Goal: Task Accomplishment & Management: Complete application form

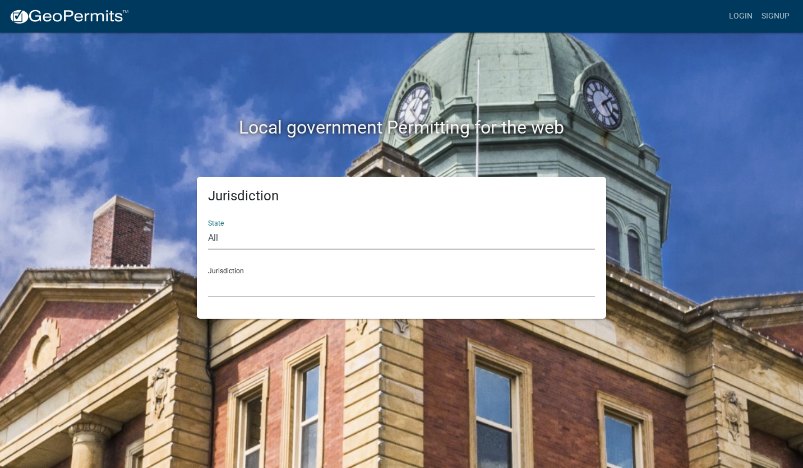
click at [365, 238] on select "All [US_STATE] [US_STATE] [US_STATE] [US_STATE] [US_STATE] [US_STATE] [US_STATE…" at bounding box center [401, 238] width 387 height 23
select select "[US_STATE]"
click at [208, 227] on select "All [US_STATE] [US_STATE] [US_STATE] [US_STATE] [US_STATE] [US_STATE] [US_STATE…" at bounding box center [401, 238] width 387 height 23
click at [266, 283] on select "City of [GEOGRAPHIC_DATA], [US_STATE] City of [GEOGRAPHIC_DATA], [US_STATE] Cit…" at bounding box center [401, 285] width 387 height 23
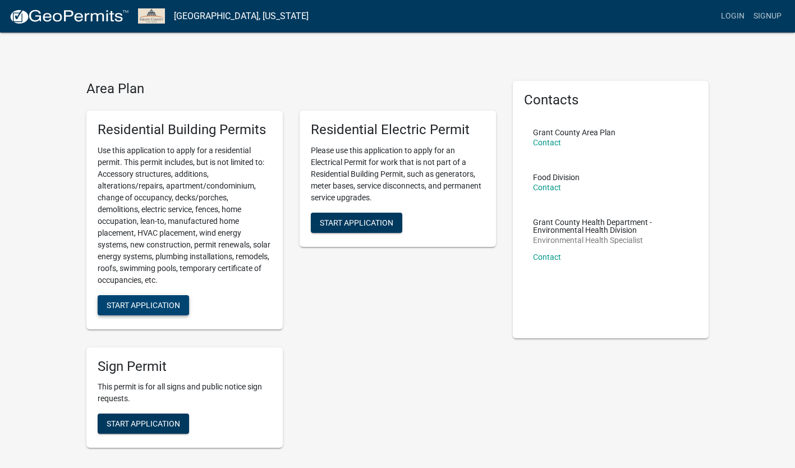
click at [172, 306] on span "Start Application" at bounding box center [143, 304] width 73 height 9
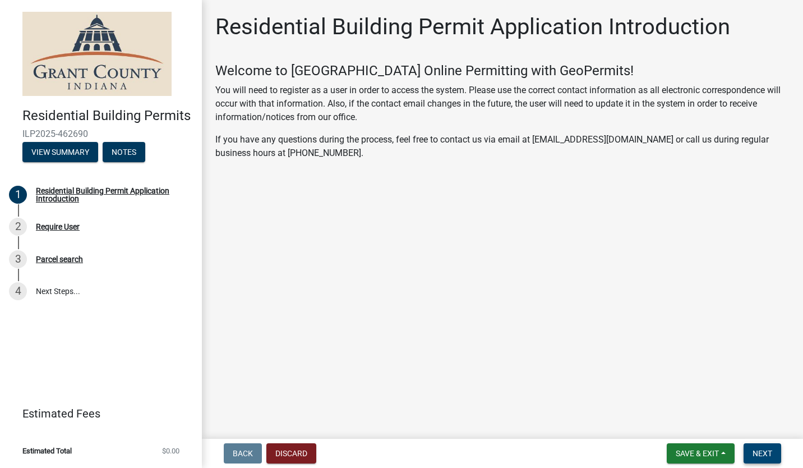
click at [767, 451] on span "Next" at bounding box center [763, 453] width 20 height 9
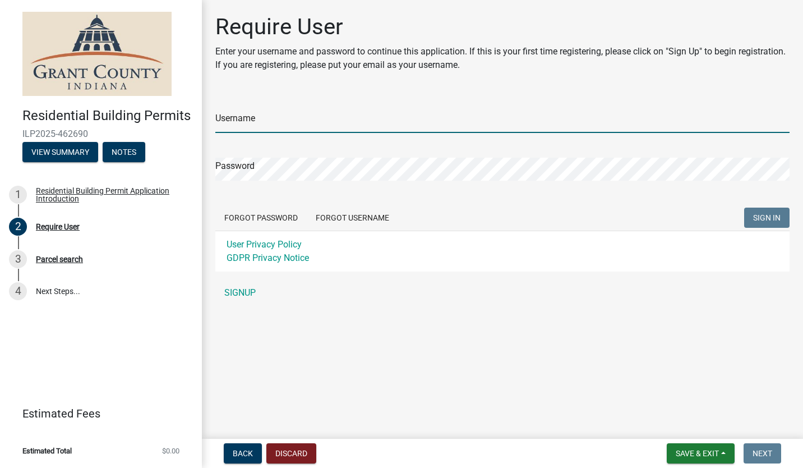
click at [344, 118] on input "Username" at bounding box center [502, 121] width 574 height 23
type input "[PERSON_NAME] Remodeling"
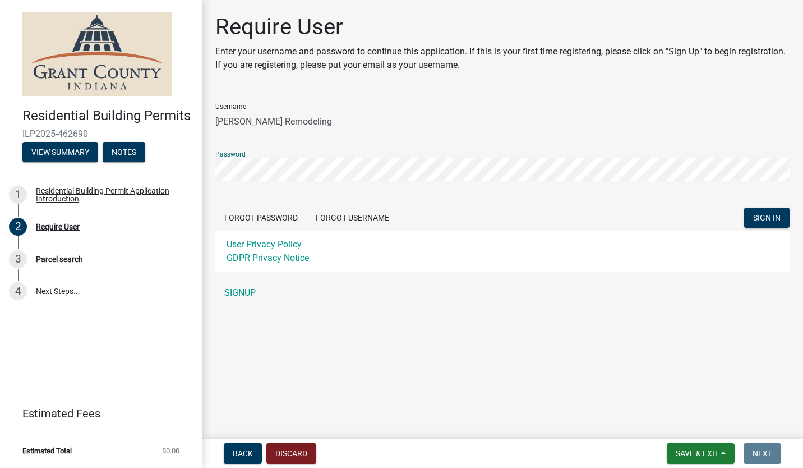
click at [744, 208] on button "SIGN IN" at bounding box center [766, 218] width 45 height 20
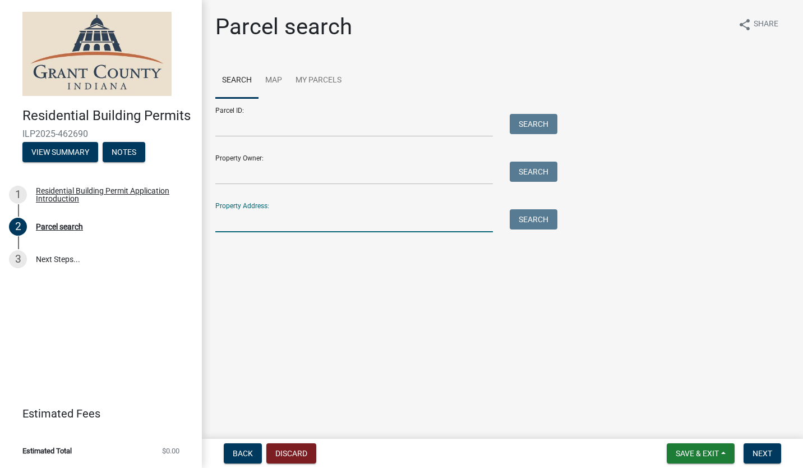
click at [409, 216] on input "Property Address:" at bounding box center [354, 220] width 278 height 23
type input "[GEOGRAPHIC_DATA][PERSON_NAME]"
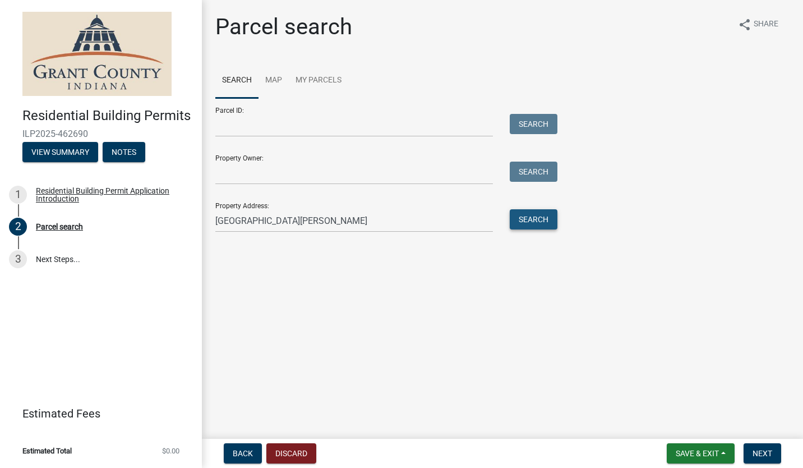
click at [540, 219] on button "Search" at bounding box center [534, 219] width 48 height 20
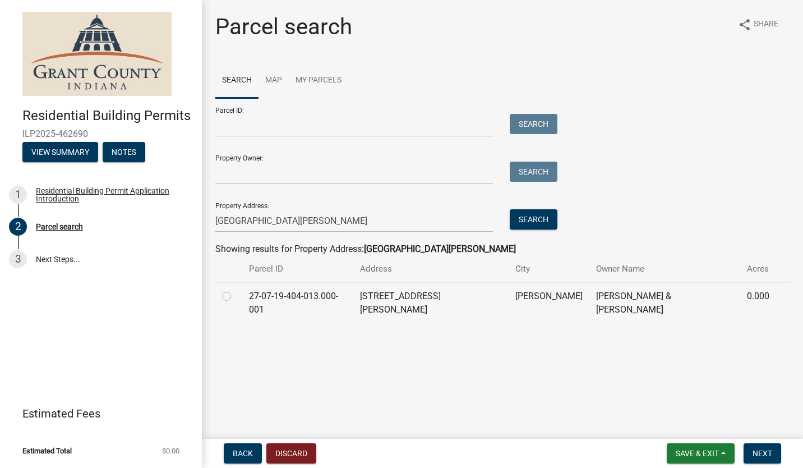
click at [236, 289] on label at bounding box center [236, 289] width 0 height 0
click at [236, 295] on input "radio" at bounding box center [239, 292] width 7 height 7
radio input "true"
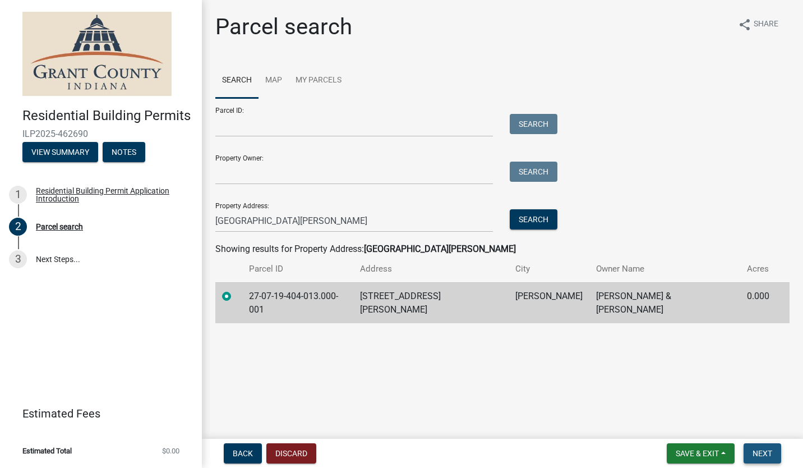
click at [759, 453] on span "Next" at bounding box center [763, 453] width 20 height 9
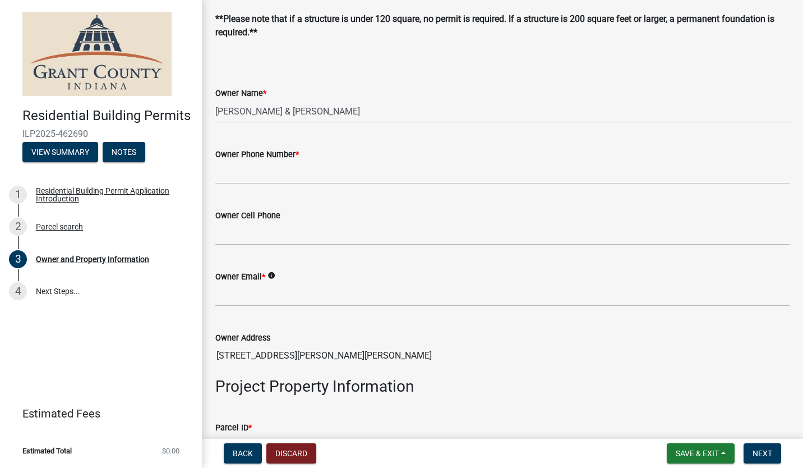
scroll to position [280, 0]
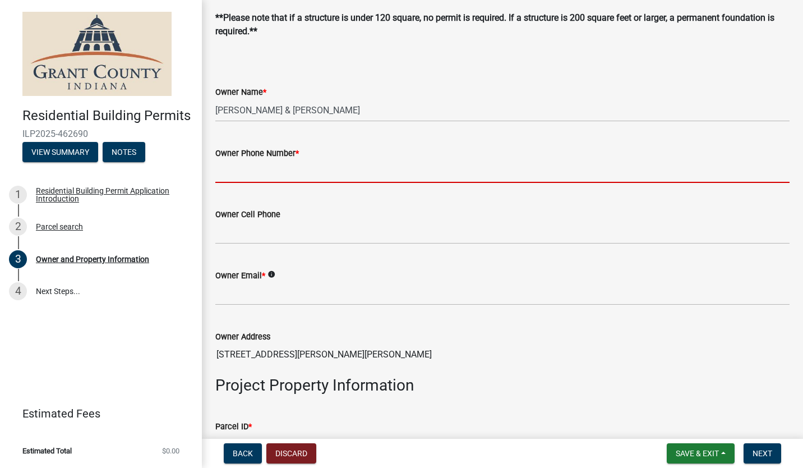
click at [277, 173] on input "Owner Phone Number *" at bounding box center [502, 171] width 574 height 23
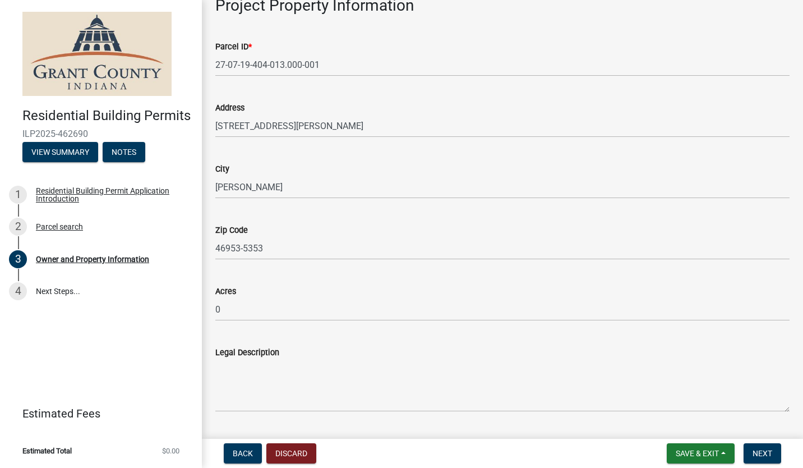
scroll to position [446, 0]
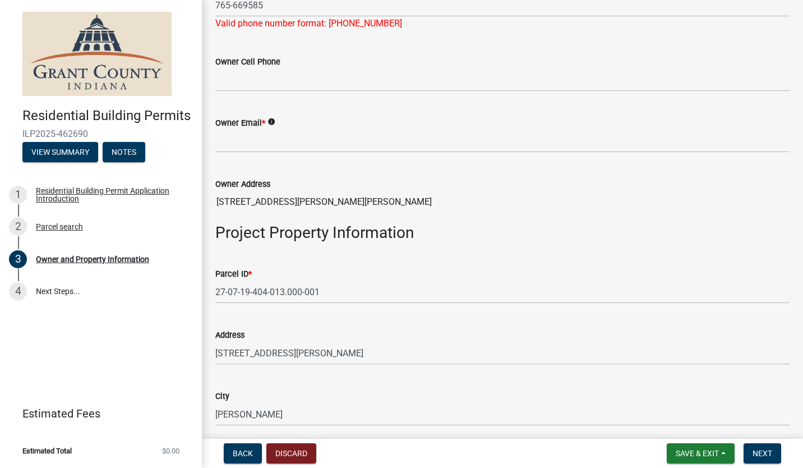
click at [273, 106] on div "Owner Email * info" at bounding box center [502, 126] width 574 height 52
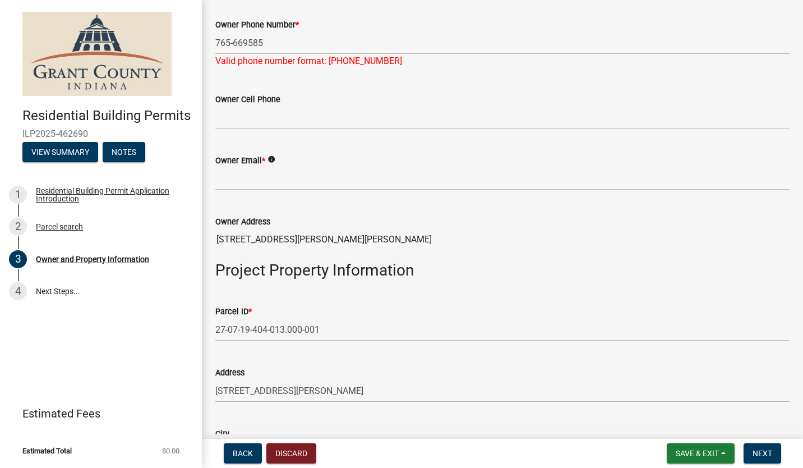
scroll to position [390, 0]
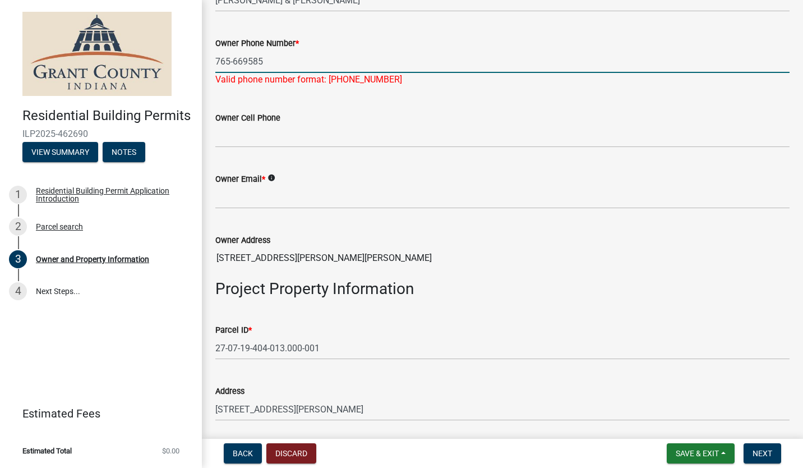
click at [246, 61] on input "765-669585" at bounding box center [502, 61] width 574 height 23
type input "[PHONE_NUMBER]"
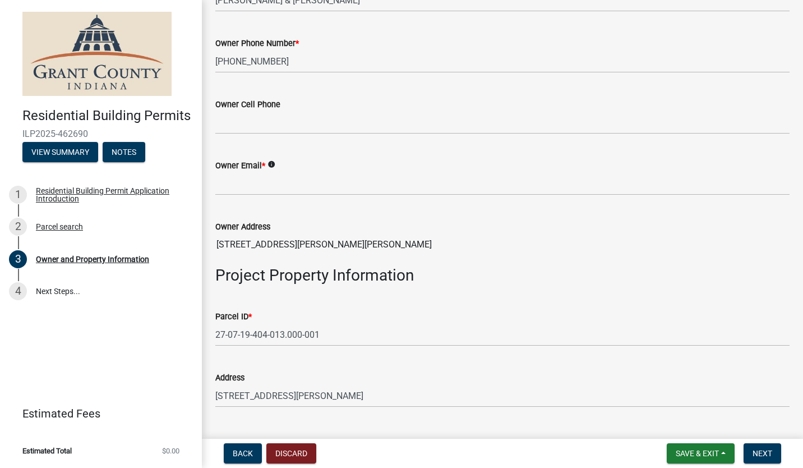
click at [386, 98] on div "Owner Cell Phone" at bounding box center [502, 108] width 574 height 52
click at [256, 183] on input "Owner Email *" at bounding box center [502, 183] width 574 height 23
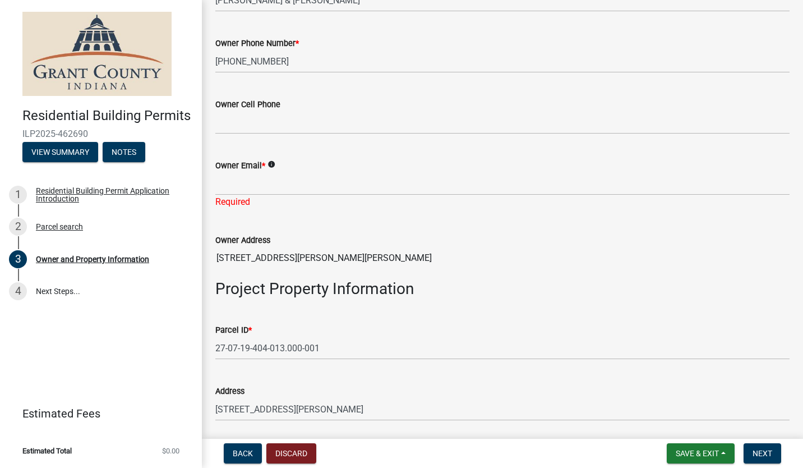
click at [271, 161] on icon "info" at bounding box center [272, 164] width 8 height 8
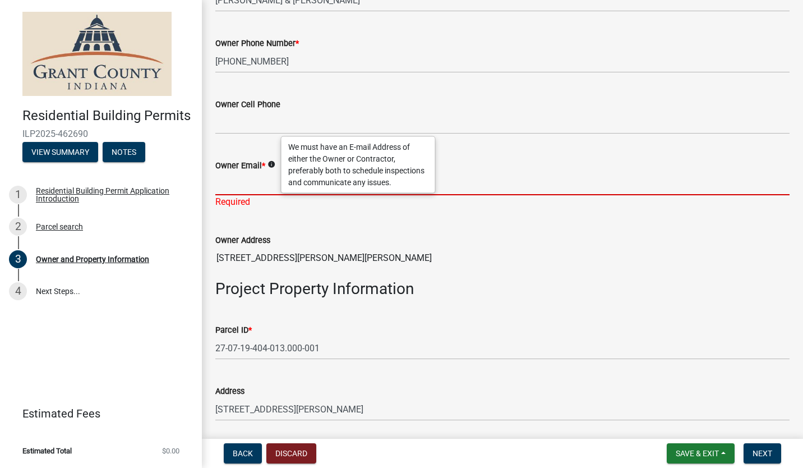
click at [245, 183] on input "Owner Email *" at bounding box center [502, 183] width 574 height 23
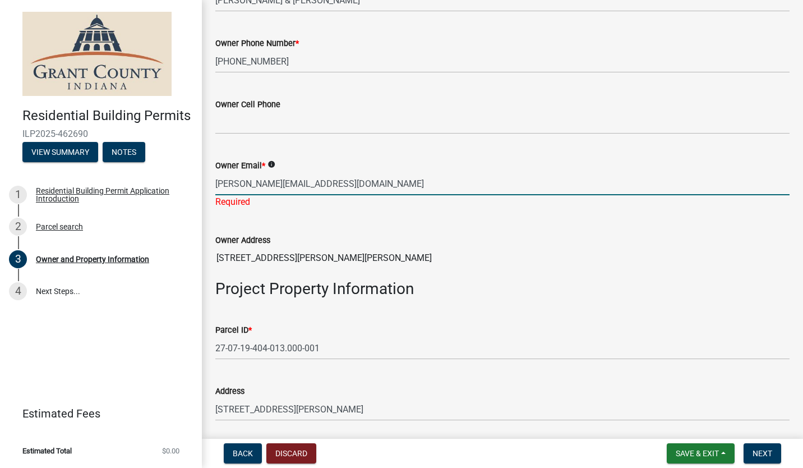
type input "[PERSON_NAME][EMAIL_ADDRESS][DOMAIN_NAME]"
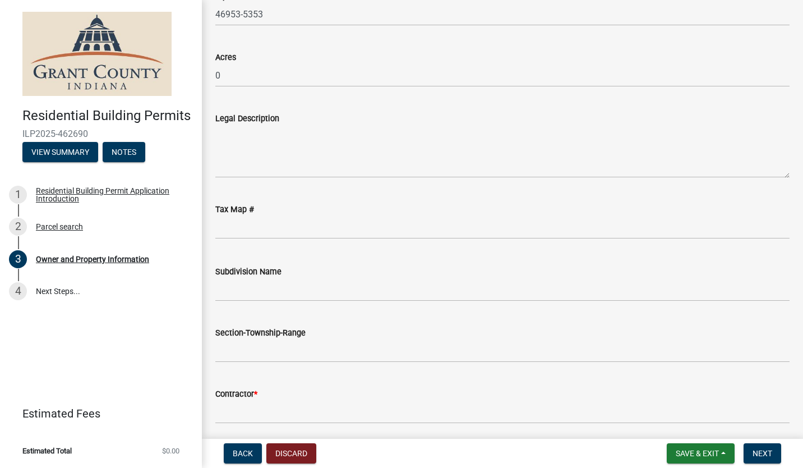
scroll to position [895, 0]
click at [742, 105] on div "Legal Description" at bounding box center [502, 136] width 574 height 82
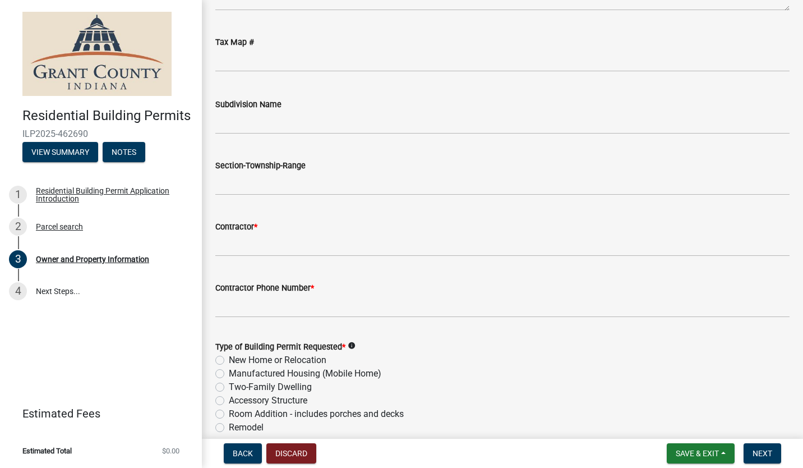
scroll to position [1120, 0]
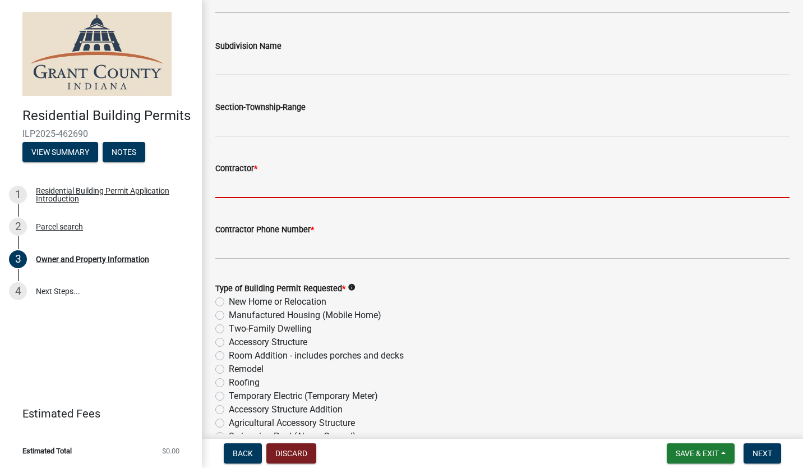
click at [266, 192] on input "Contractor *" at bounding box center [502, 186] width 574 height 23
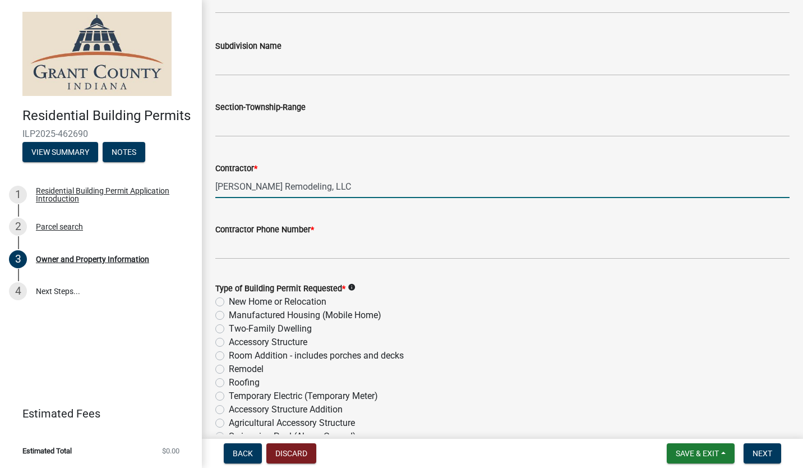
type input "[PERSON_NAME] Remodeling, LLC"
click at [298, 254] on input "Contractor Phone Number *" at bounding box center [502, 247] width 574 height 23
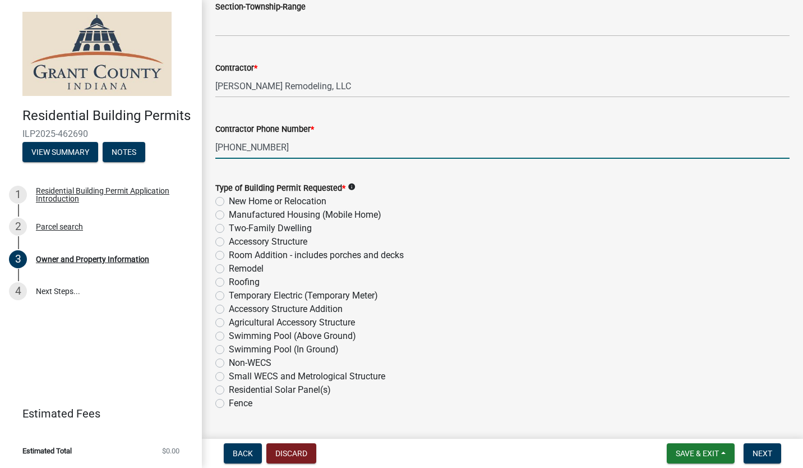
scroll to position [1232, 0]
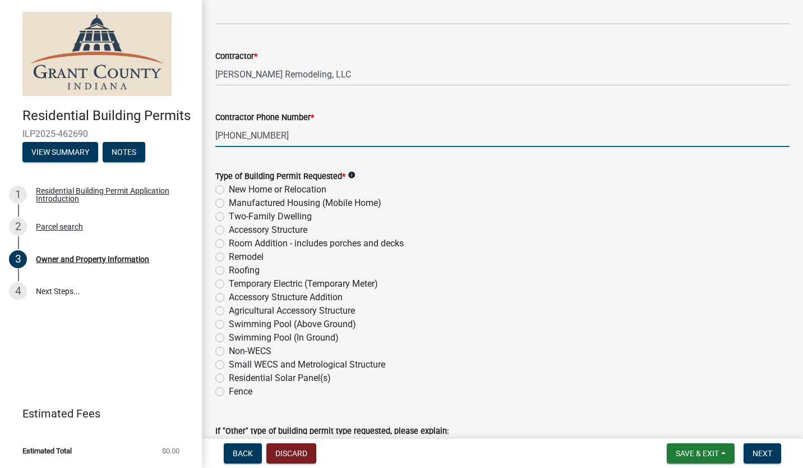
type input "[PHONE_NUMBER]"
click at [229, 266] on label "Roofing" at bounding box center [244, 270] width 31 height 13
click at [229, 266] on input "Roofing" at bounding box center [232, 267] width 7 height 7
radio input "true"
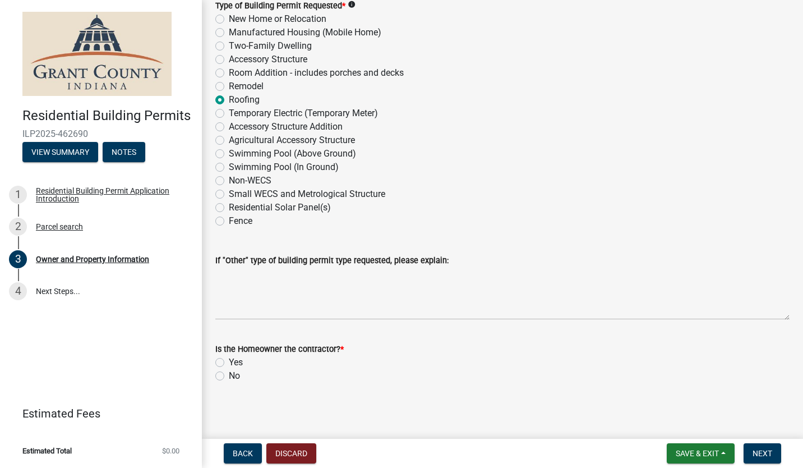
scroll to position [1404, 0]
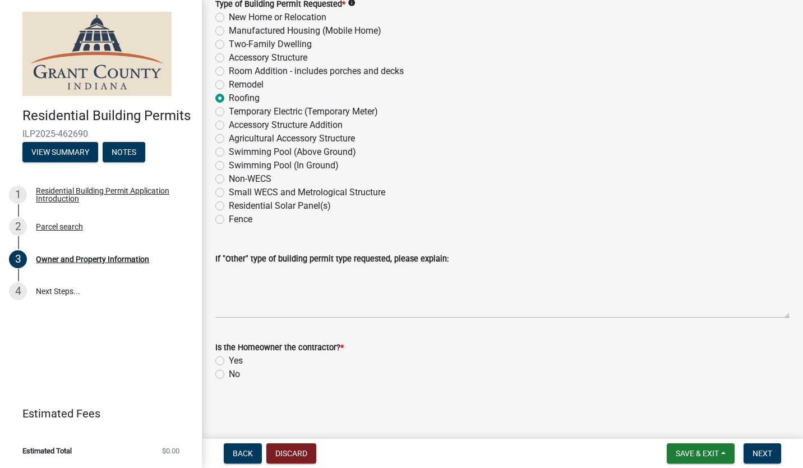
click at [229, 375] on label "No" at bounding box center [234, 373] width 11 height 13
click at [229, 375] on input "No" at bounding box center [232, 370] width 7 height 7
radio input "true"
click at [762, 446] on button "Next" at bounding box center [763, 453] width 38 height 20
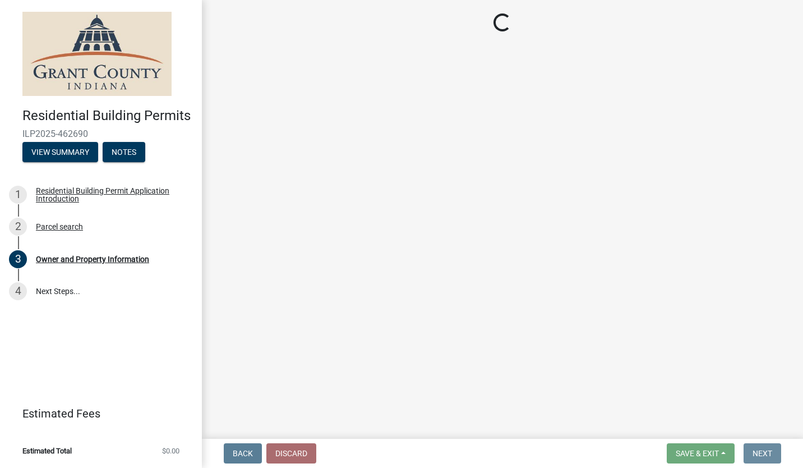
scroll to position [0, 0]
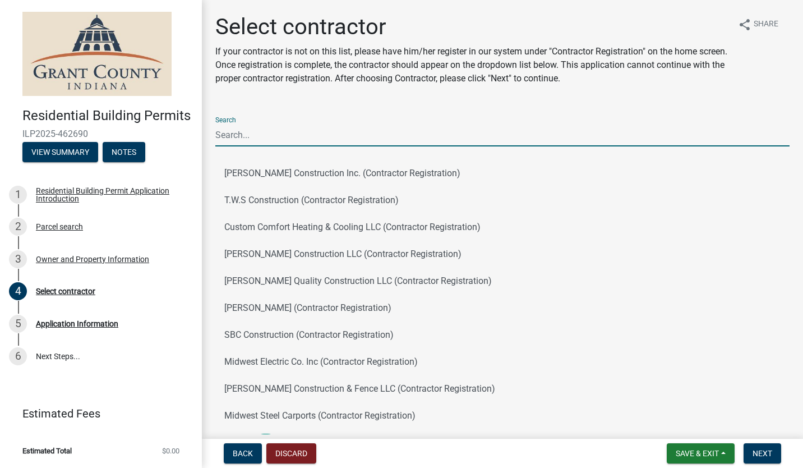
click at [358, 137] on input "Search" at bounding box center [502, 134] width 574 height 23
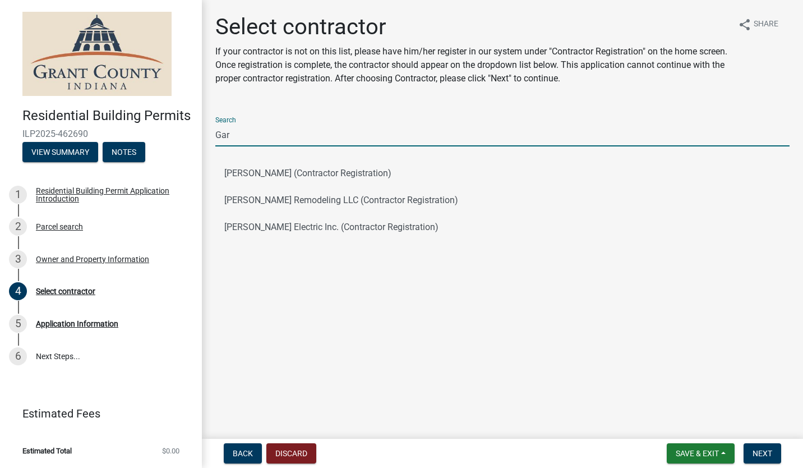
type input "Gar"
click at [334, 201] on button "[PERSON_NAME] Remodeling LLC (Contractor Registration)" at bounding box center [502, 200] width 574 height 27
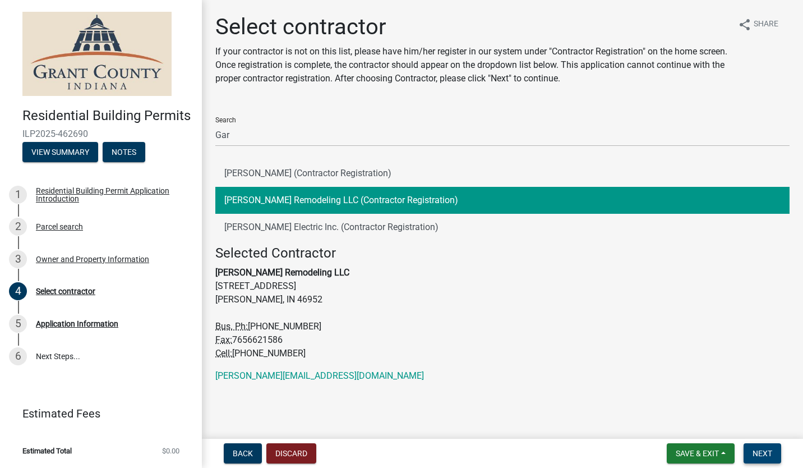
click at [770, 451] on span "Next" at bounding box center [763, 453] width 20 height 9
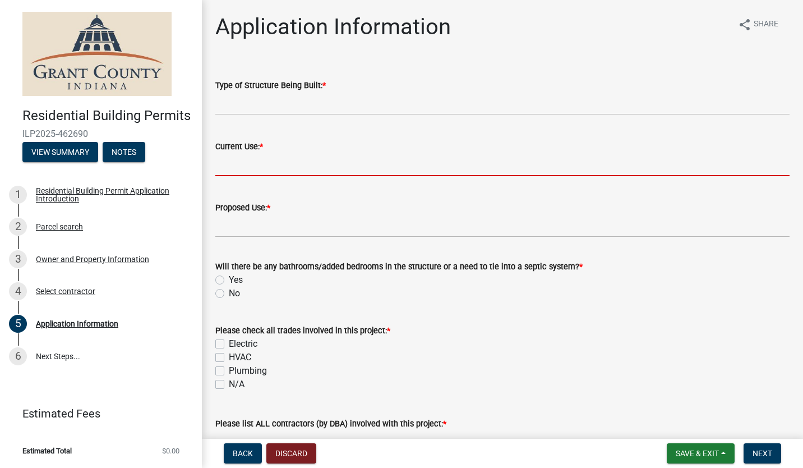
click at [328, 163] on input "Current Use: *" at bounding box center [502, 164] width 574 height 23
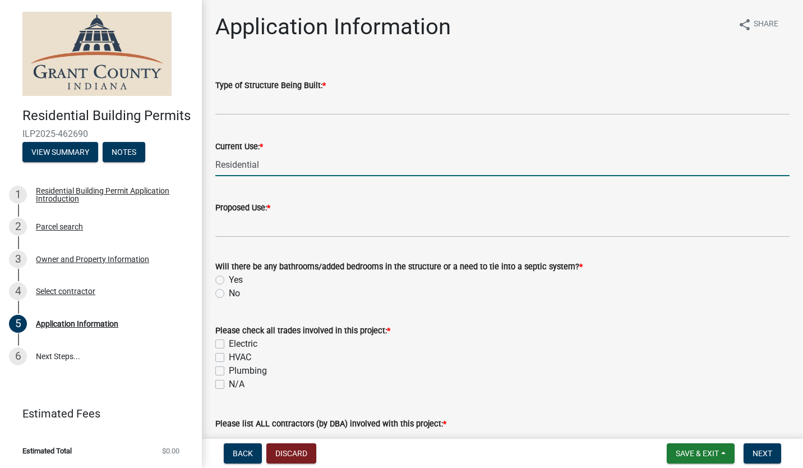
type input "Residential"
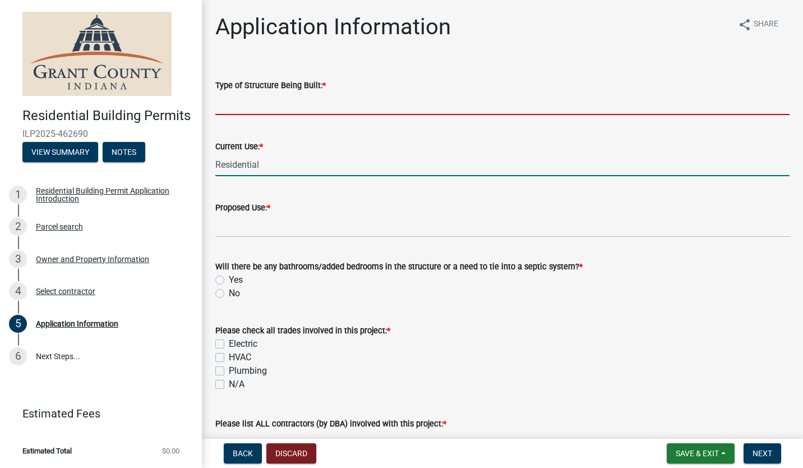
click at [315, 108] on input "Type of Structure Being Built: *" at bounding box center [502, 103] width 574 height 23
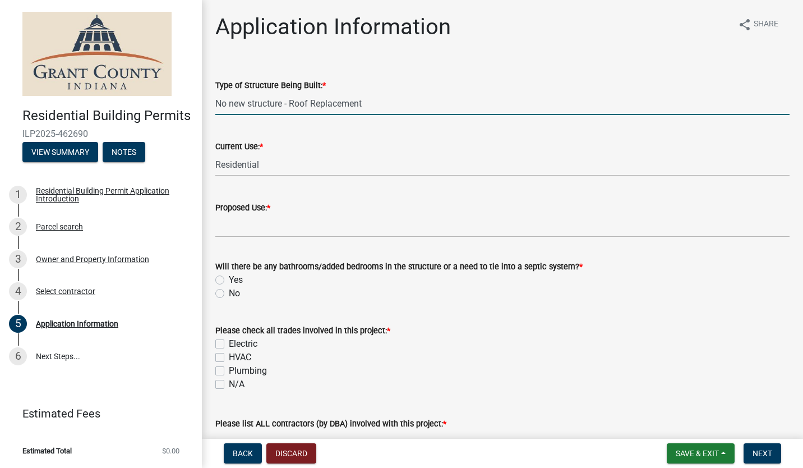
type input "No new structure - Roof Replacement"
click at [250, 229] on input "Proposed Use: *" at bounding box center [502, 225] width 574 height 23
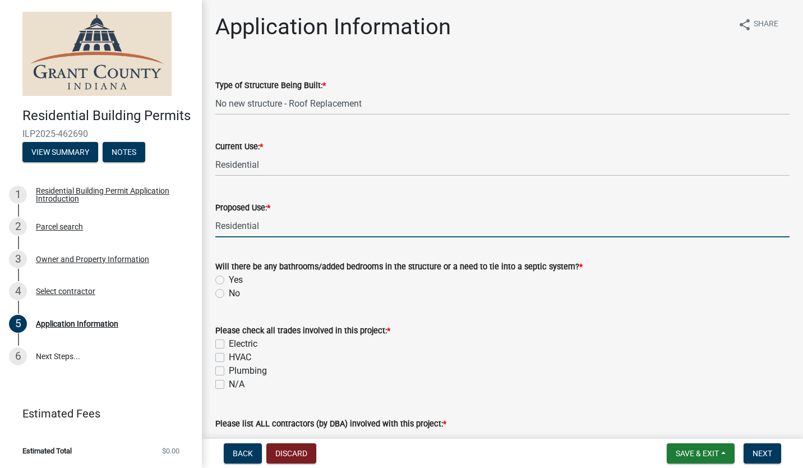
type input "Residential"
click at [229, 293] on label "No" at bounding box center [234, 293] width 11 height 13
click at [229, 293] on input "No" at bounding box center [232, 290] width 7 height 7
radio input "true"
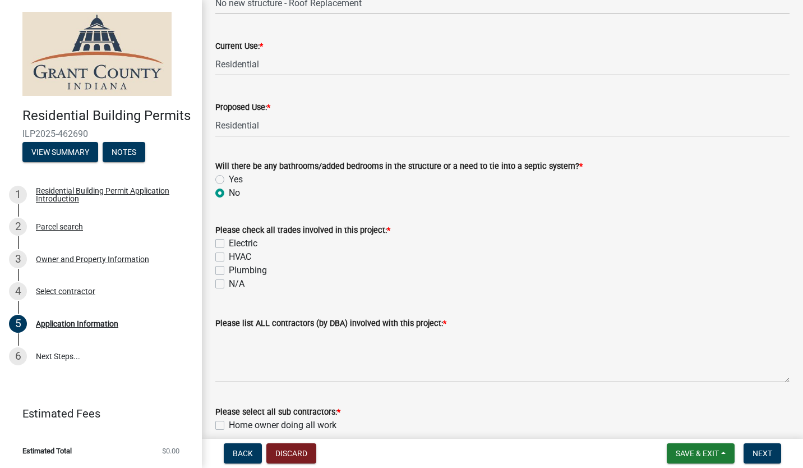
scroll to position [112, 0]
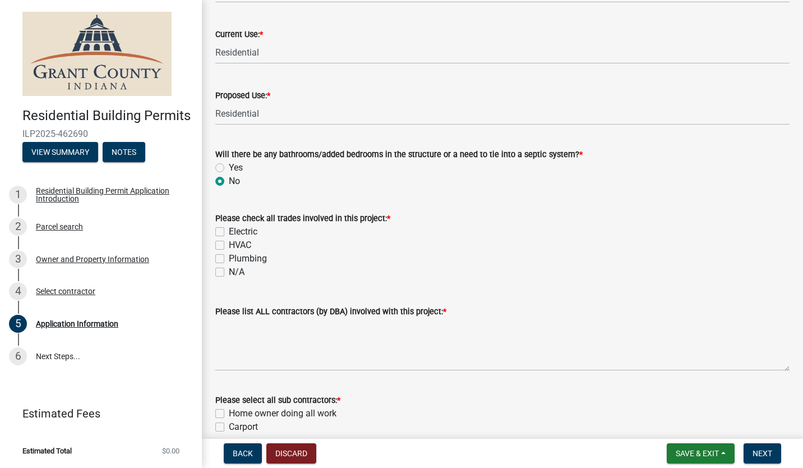
click at [229, 272] on label "N/A" at bounding box center [237, 271] width 16 height 13
click at [229, 272] on input "N/A" at bounding box center [232, 268] width 7 height 7
checkbox input "true"
checkbox input "false"
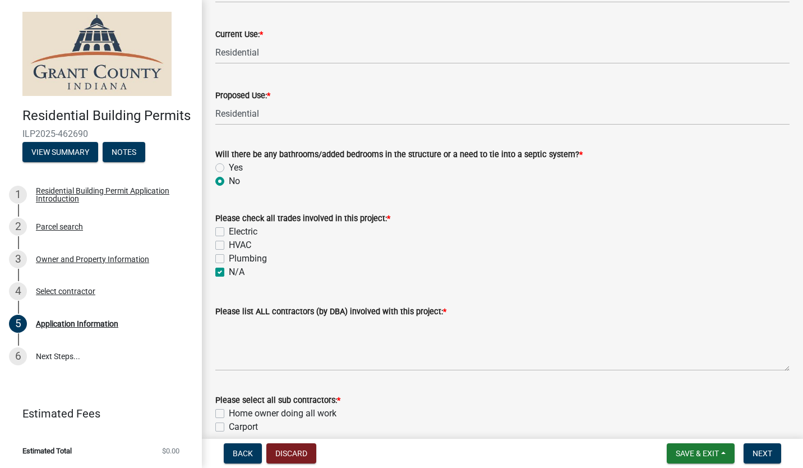
checkbox input "false"
checkbox input "true"
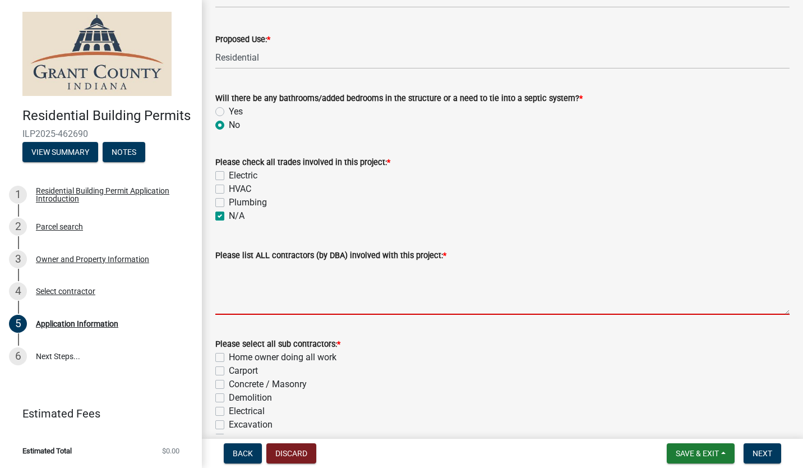
click at [271, 303] on textarea "Please list ALL contractors (by DBA) involved with this project: *" at bounding box center [502, 288] width 574 height 53
click at [243, 310] on textarea "Please list ALL contractors (by DBA) involved with this project: *" at bounding box center [502, 288] width 574 height 53
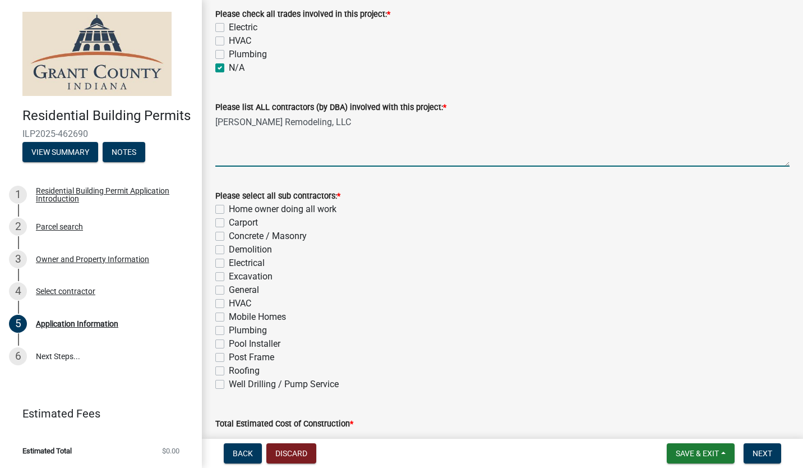
scroll to position [337, 0]
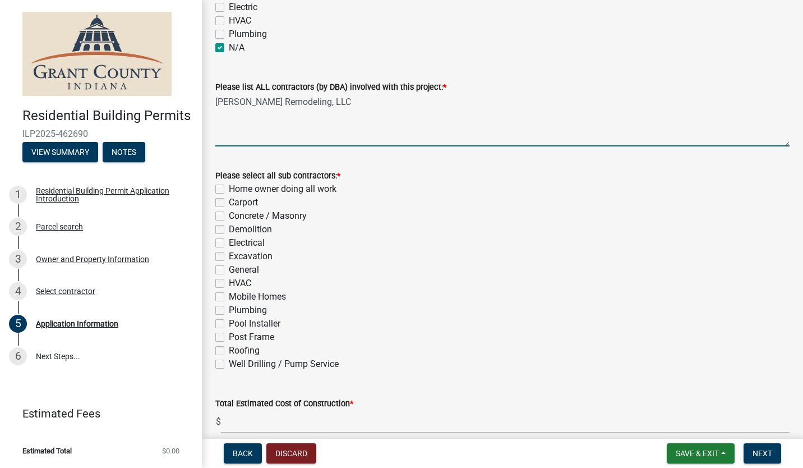
type textarea "[PERSON_NAME] Remodeling, LLC"
click at [229, 351] on label "Roofing" at bounding box center [244, 350] width 31 height 13
click at [229, 351] on input "Roofing" at bounding box center [232, 347] width 7 height 7
checkbox input "true"
checkbox input "false"
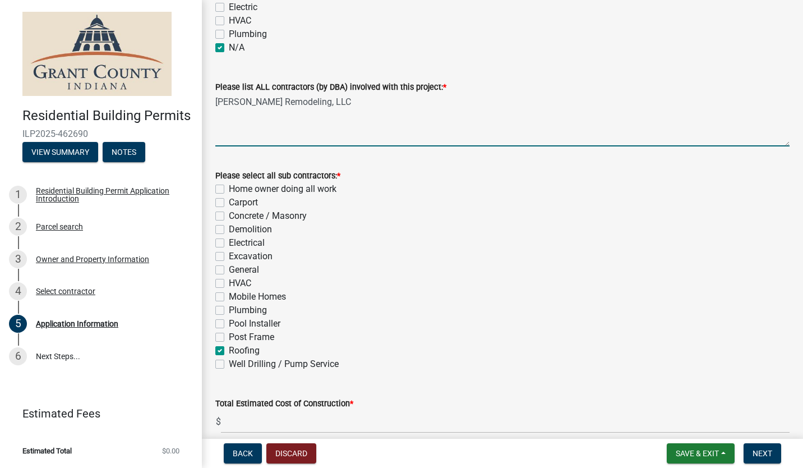
checkbox input "false"
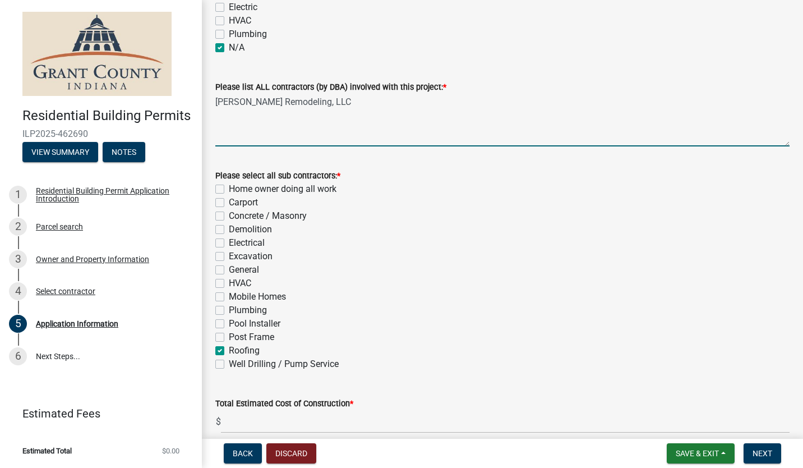
checkbox input "false"
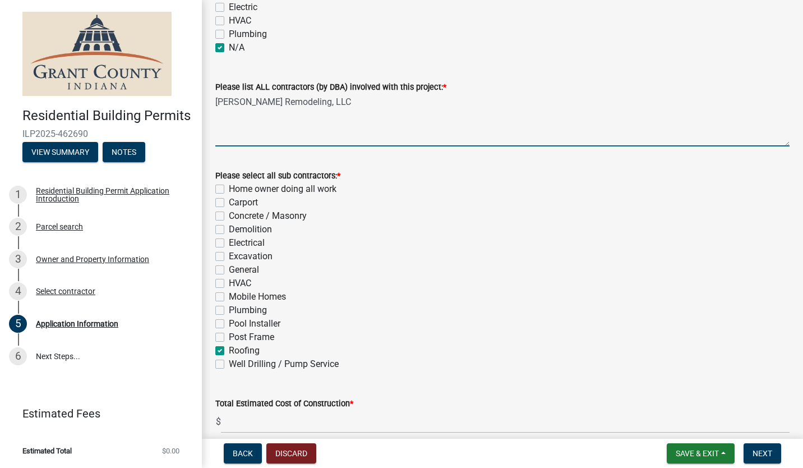
checkbox input "false"
checkbox input "true"
checkbox input "false"
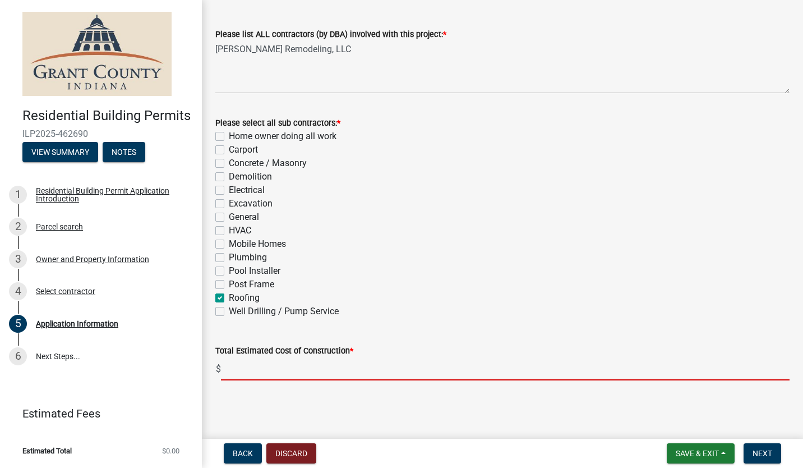
click at [261, 368] on input "text" at bounding box center [505, 368] width 569 height 23
click at [283, 368] on input "text" at bounding box center [505, 368] width 569 height 23
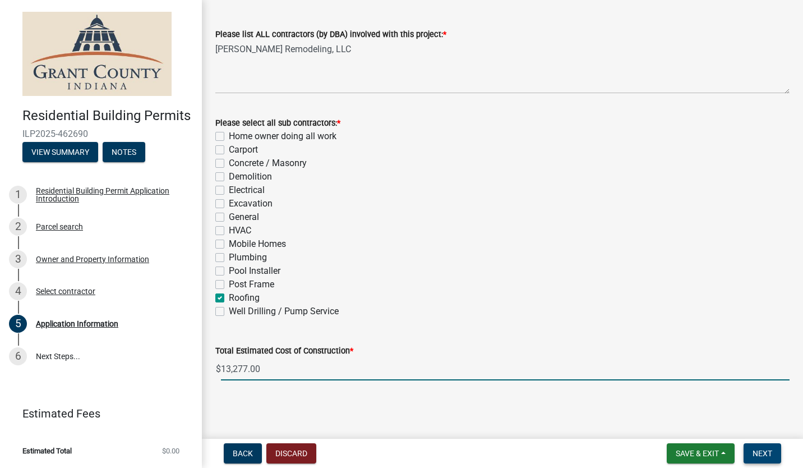
type input "13277"
click at [774, 447] on button "Next" at bounding box center [763, 453] width 38 height 20
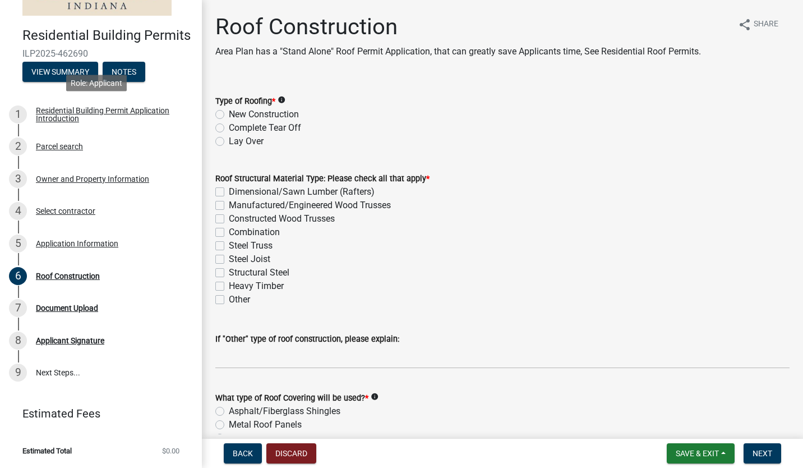
scroll to position [96, 0]
click at [224, 125] on div "Complete Tear Off" at bounding box center [502, 127] width 574 height 13
click at [229, 127] on label "Complete Tear Off" at bounding box center [265, 127] width 72 height 13
click at [229, 127] on input "Complete Tear Off" at bounding box center [232, 124] width 7 height 7
radio input "true"
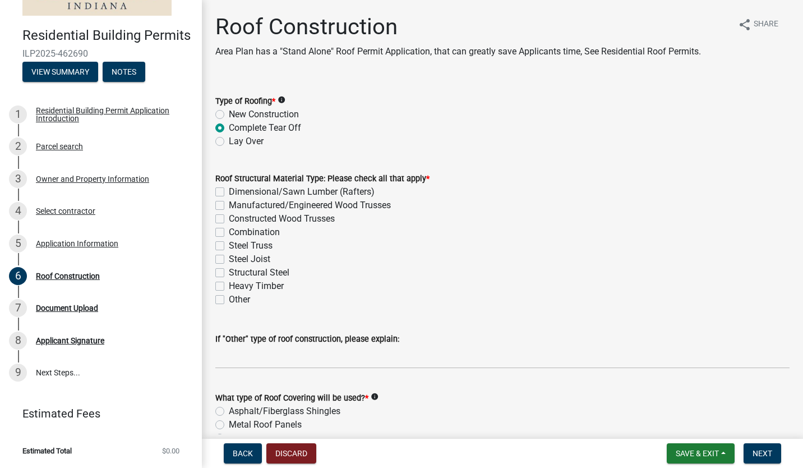
click at [229, 194] on label "Dimensional/Sawn Lumber (Rafters)" at bounding box center [302, 191] width 146 height 13
click at [229, 192] on input "Dimensional/Sawn Lumber (Rafters)" at bounding box center [232, 188] width 7 height 7
checkbox input "true"
checkbox input "false"
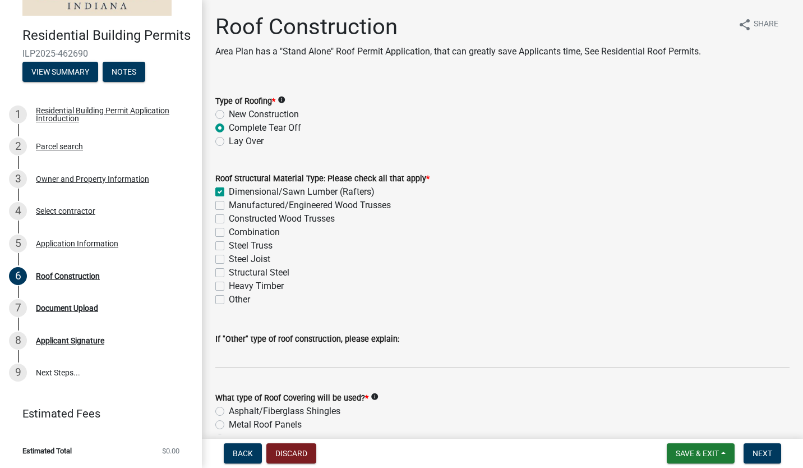
checkbox input "false"
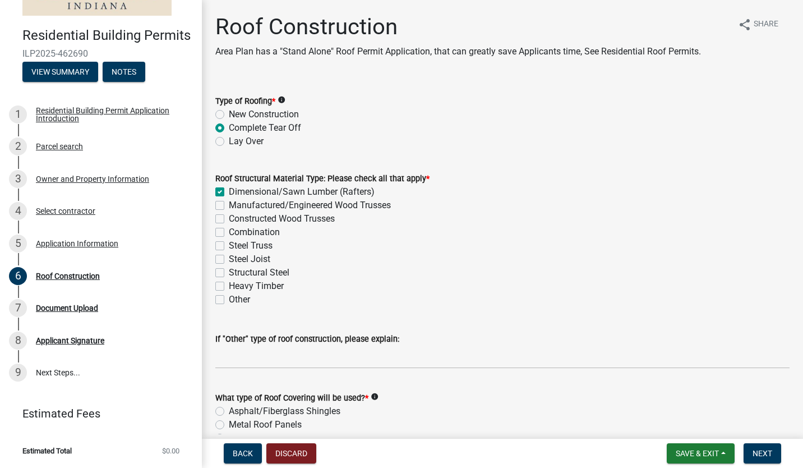
checkbox input "false"
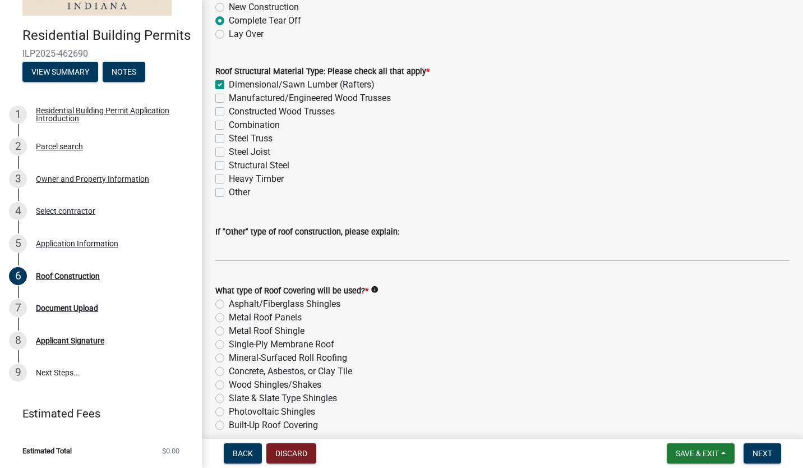
scroll to position [112, 0]
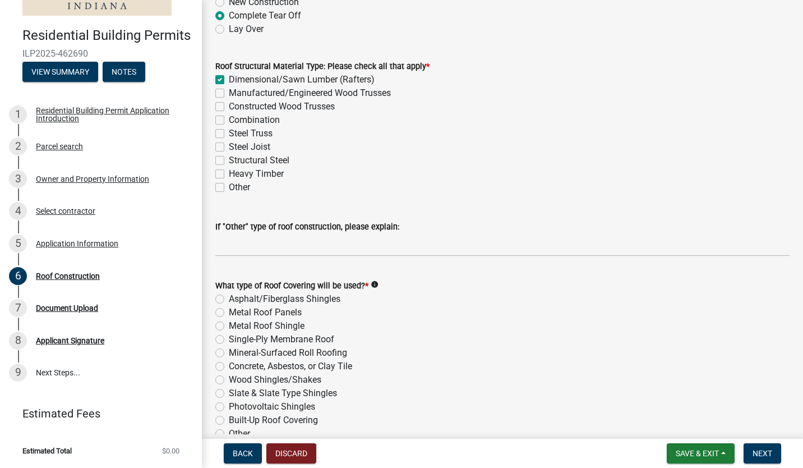
click at [229, 301] on label "Asphalt/Fiberglass Shingles" at bounding box center [285, 298] width 112 height 13
click at [229, 300] on input "Asphalt/Fiberglass Shingles" at bounding box center [232, 295] width 7 height 7
radio input "true"
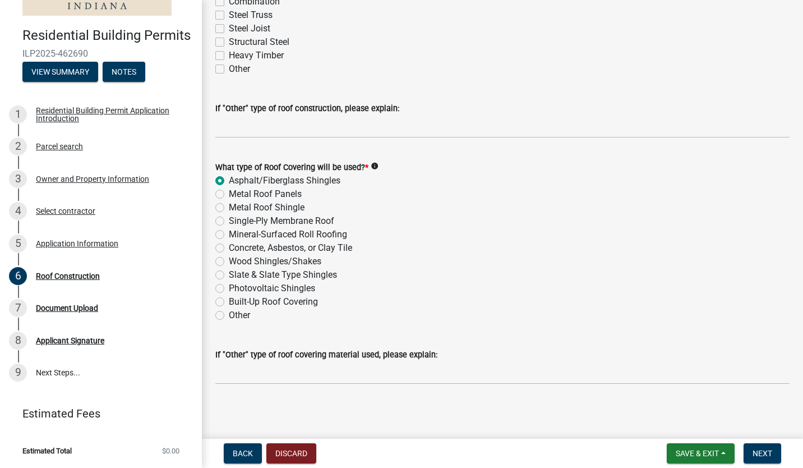
scroll to position [233, 0]
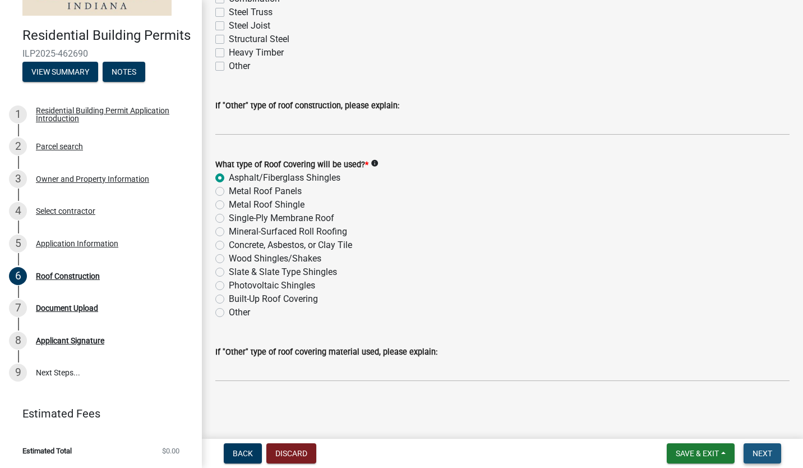
click at [753, 453] on span "Next" at bounding box center [763, 453] width 20 height 9
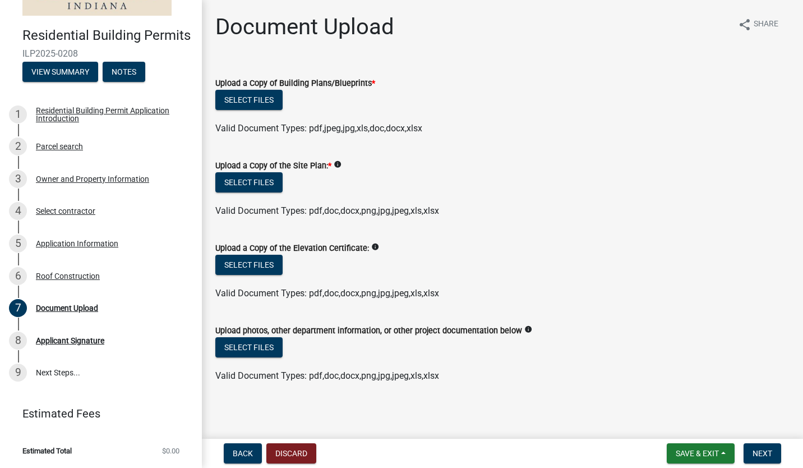
click at [698, 107] on div "Select files" at bounding box center [502, 101] width 574 height 23
click at [231, 92] on button "Select files" at bounding box center [248, 100] width 67 height 20
click at [259, 109] on button "Select files" at bounding box center [248, 100] width 67 height 20
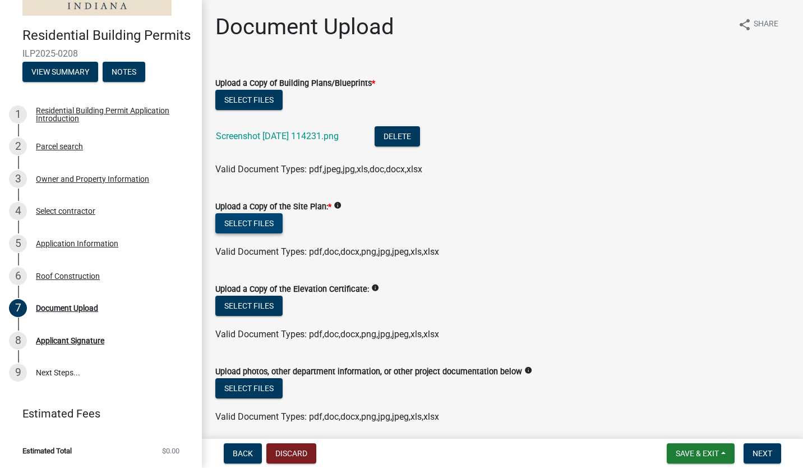
click at [240, 218] on button "Select files" at bounding box center [248, 223] width 67 height 20
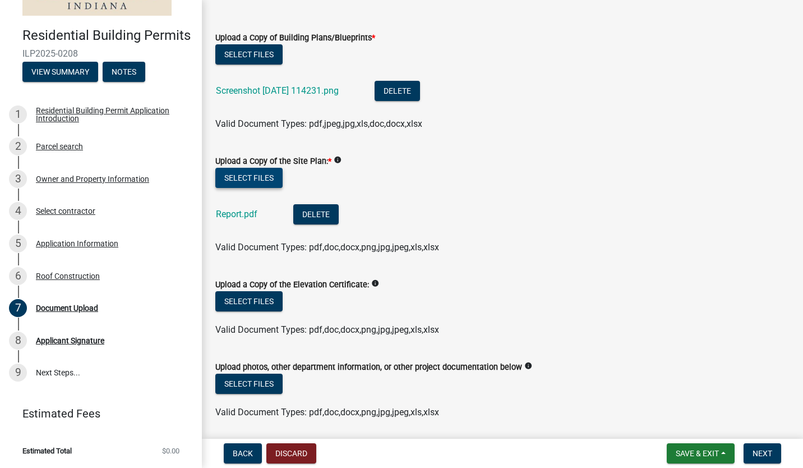
scroll to position [84, 0]
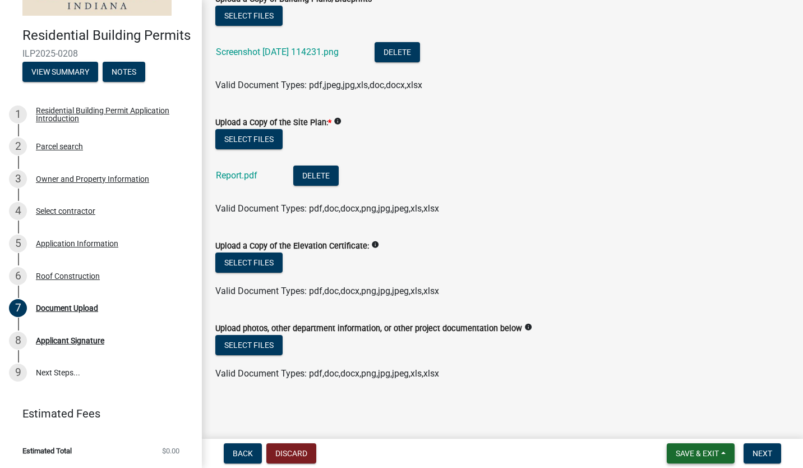
click at [697, 457] on span "Save & Exit" at bounding box center [697, 453] width 43 height 9
click at [676, 398] on button "Save" at bounding box center [690, 397] width 90 height 27
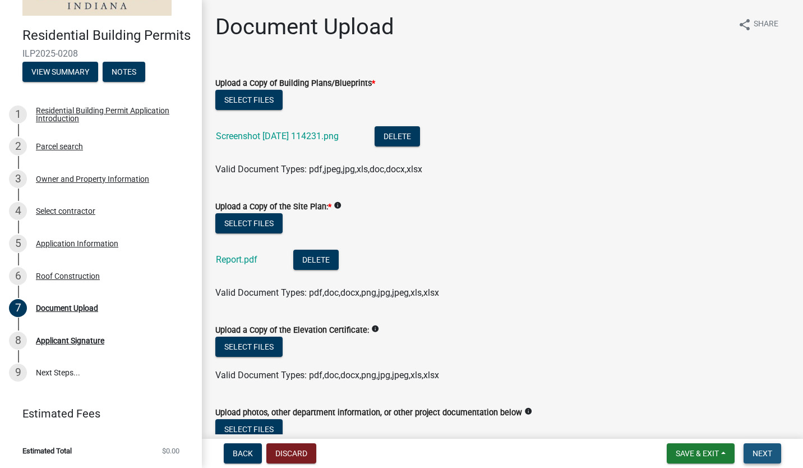
click at [754, 451] on span "Next" at bounding box center [763, 453] width 20 height 9
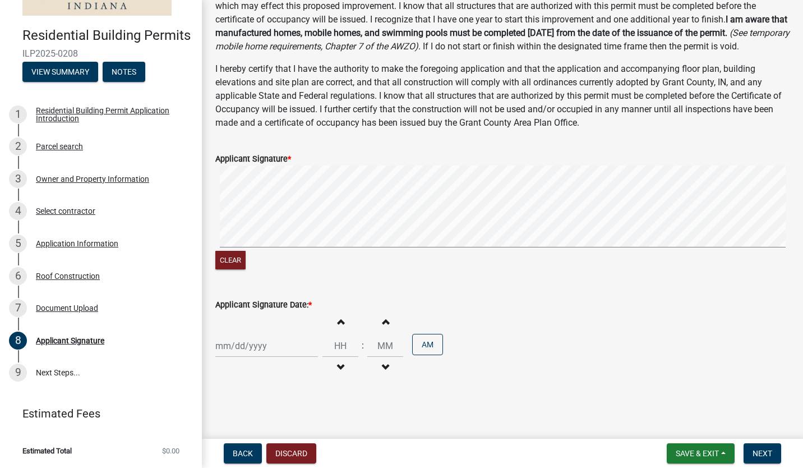
scroll to position [153, 0]
click at [228, 259] on button "Clear" at bounding box center [230, 260] width 30 height 19
click at [261, 344] on div at bounding box center [266, 345] width 103 height 23
select select "8"
select select "2025"
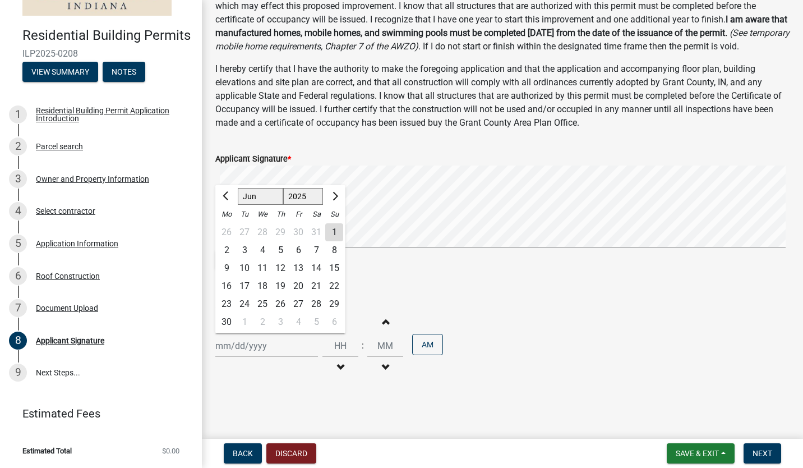
select select "5"
click at [419, 273] on wm-data-entity-input "Applicant Signature * Clear" at bounding box center [502, 211] width 574 height 144
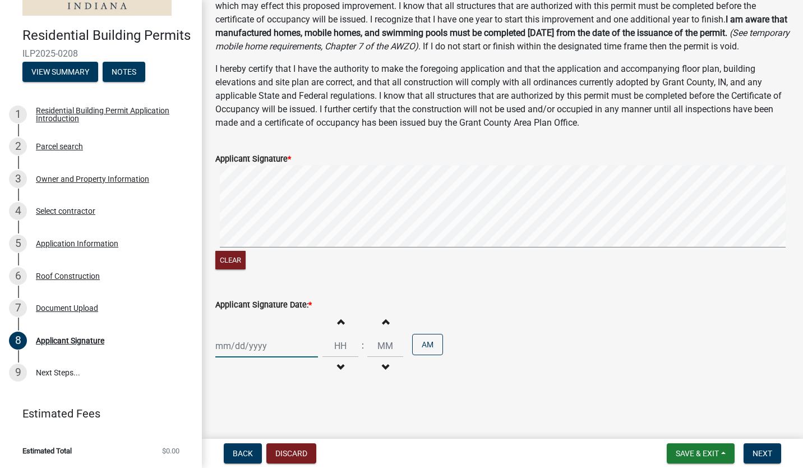
click at [279, 343] on div at bounding box center [266, 345] width 103 height 23
select select "8"
select select "2025"
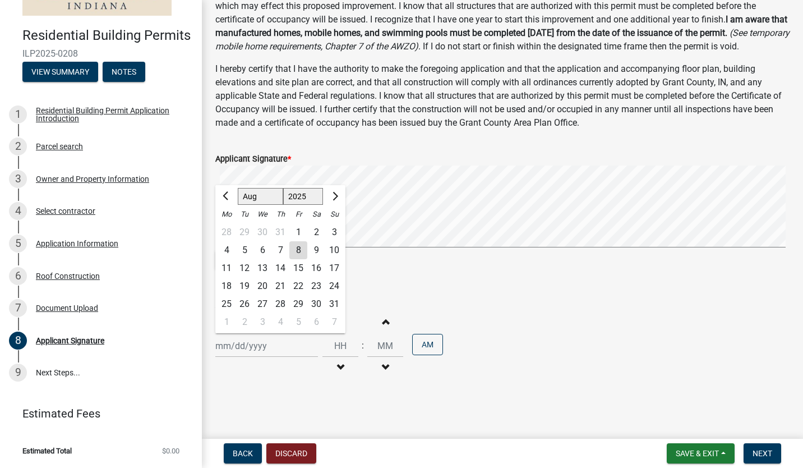
select select "7"
click at [448, 298] on div "Applicant Signature Date: *" at bounding box center [502, 304] width 574 height 13
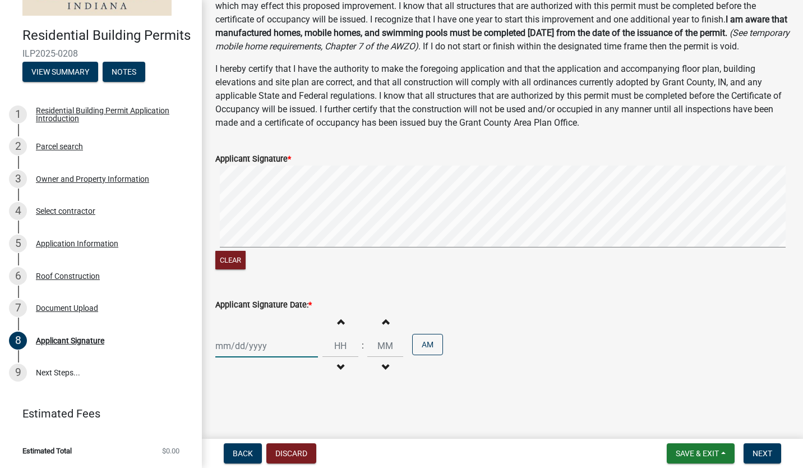
click at [248, 347] on div at bounding box center [266, 345] width 103 height 23
select select "8"
select select "2025"
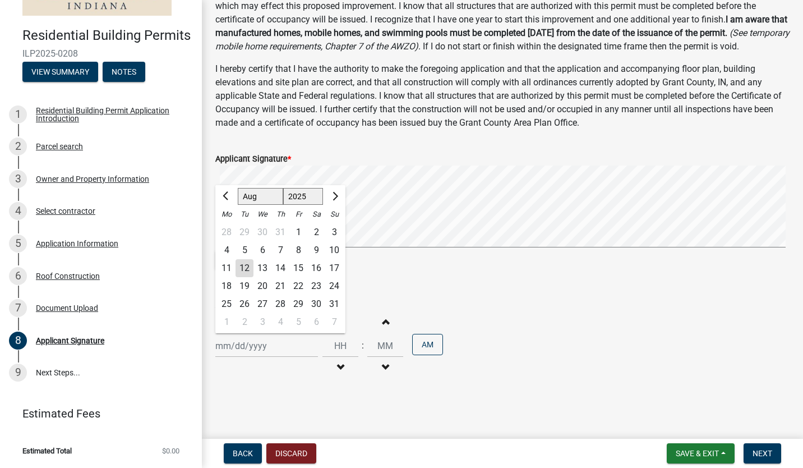
click at [248, 275] on div "12" at bounding box center [245, 268] width 18 height 18
type input "[DATE]"
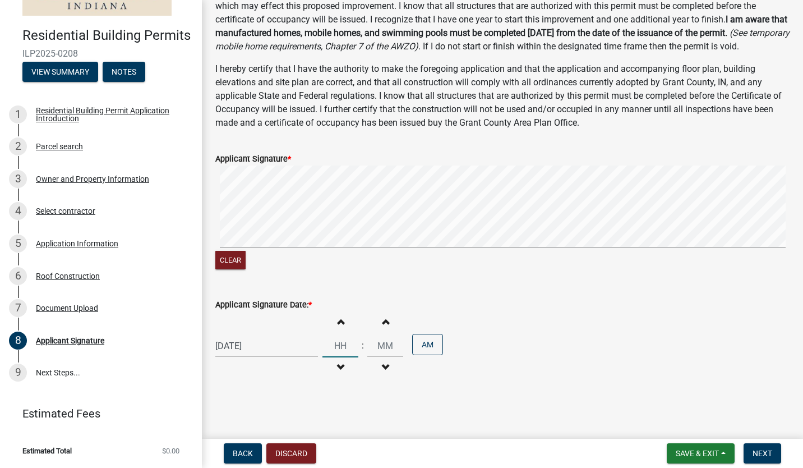
click at [342, 348] on input "Hours" at bounding box center [341, 345] width 36 height 23
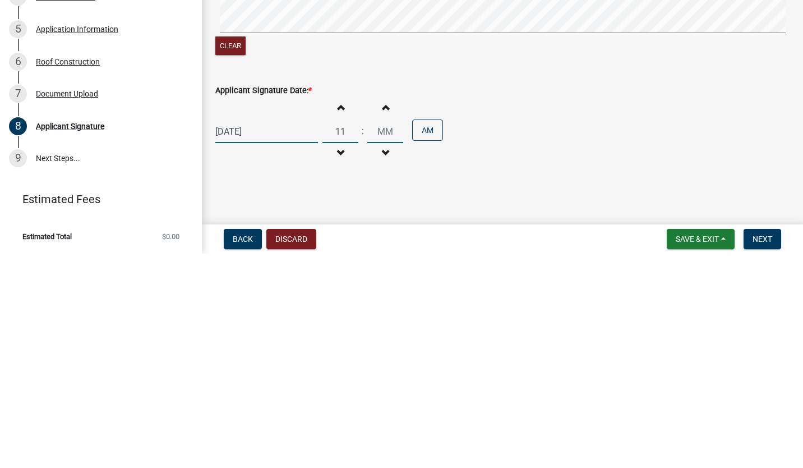
type input "11"
click at [383, 348] on input "Minutes" at bounding box center [385, 345] width 36 height 23
type input "0"
type input "45"
click at [758, 454] on span "Next" at bounding box center [763, 453] width 20 height 9
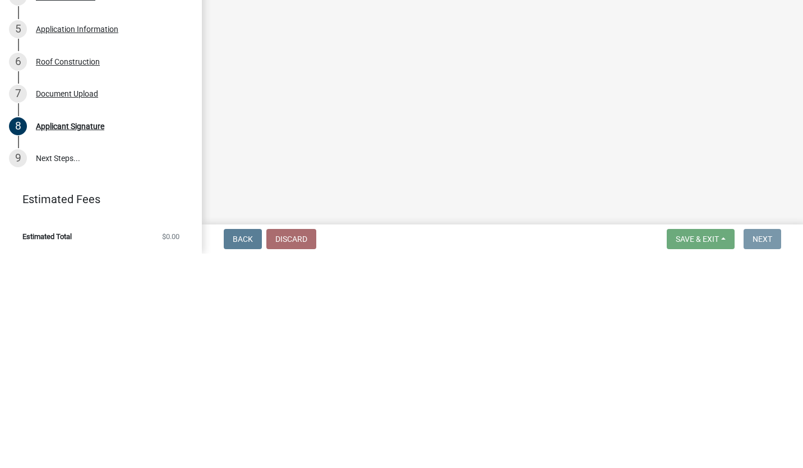
scroll to position [0, 0]
